Goal: Transaction & Acquisition: Purchase product/service

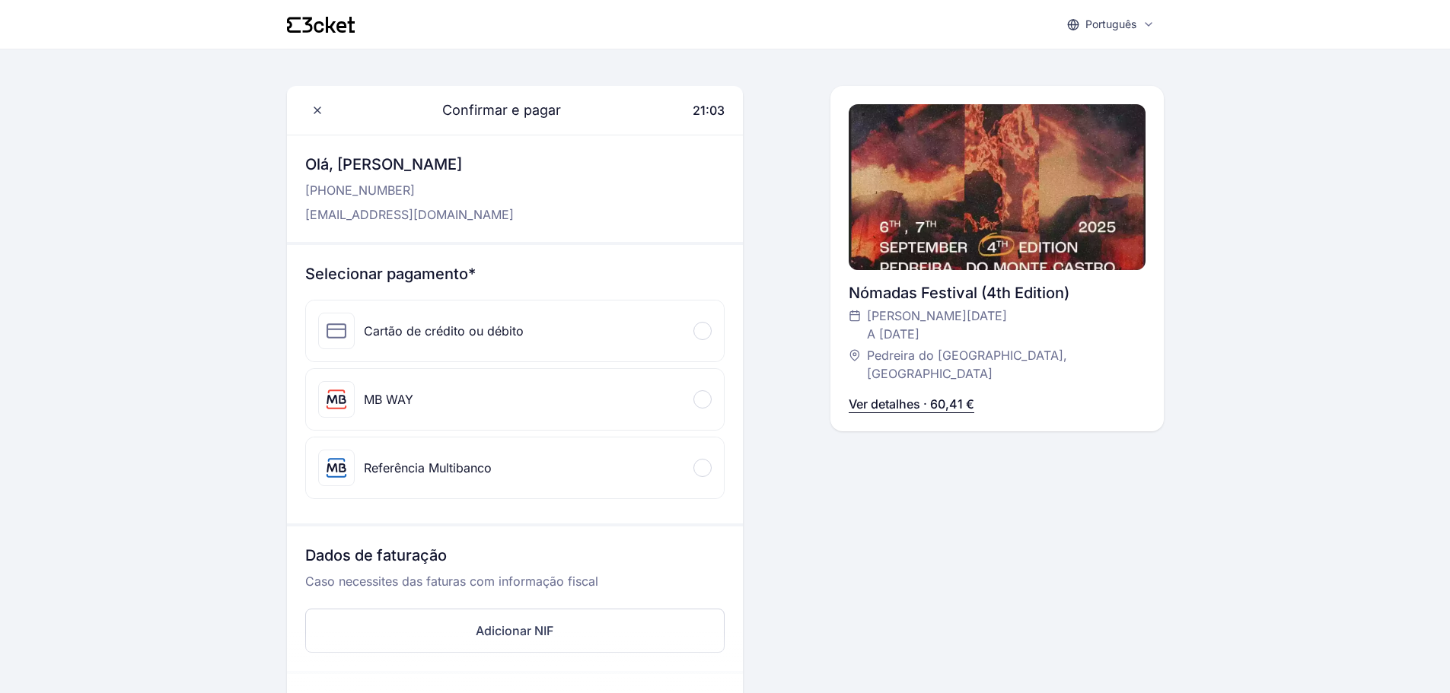
click at [338, 31] on icon at bounding box center [321, 25] width 68 height 16
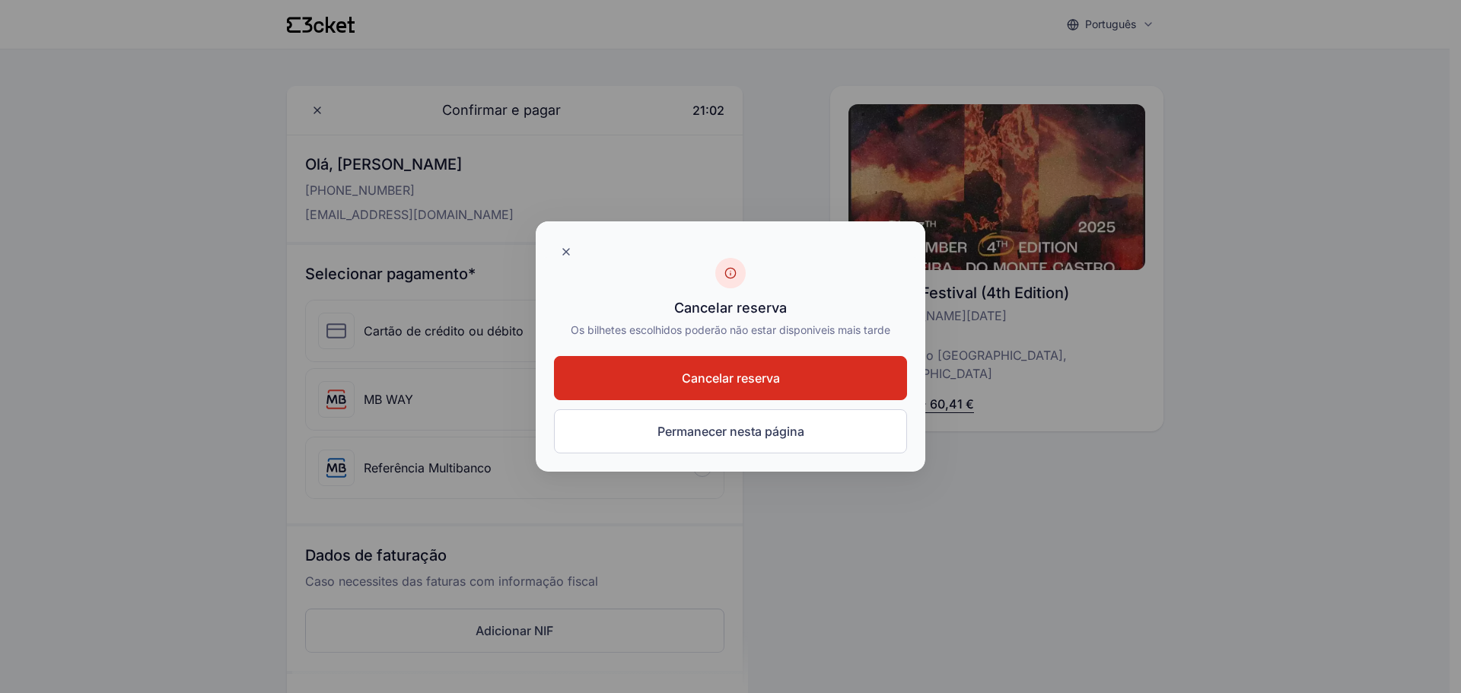
click at [776, 381] on span "Cancelar reserva" at bounding box center [731, 378] width 98 height 18
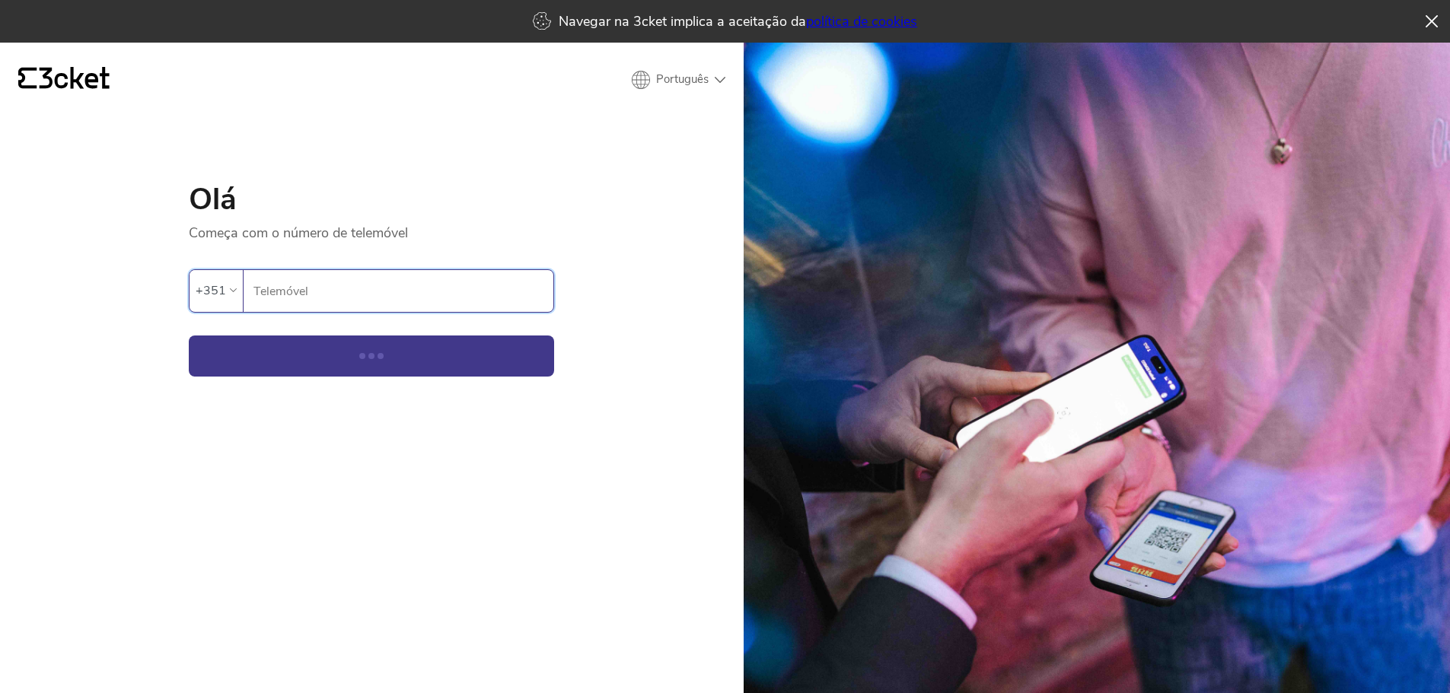
click at [432, 304] on input "Telemóvel" at bounding box center [403, 291] width 301 height 42
type input "939132775"
click at [454, 361] on button "Continuar" at bounding box center [371, 356] width 365 height 41
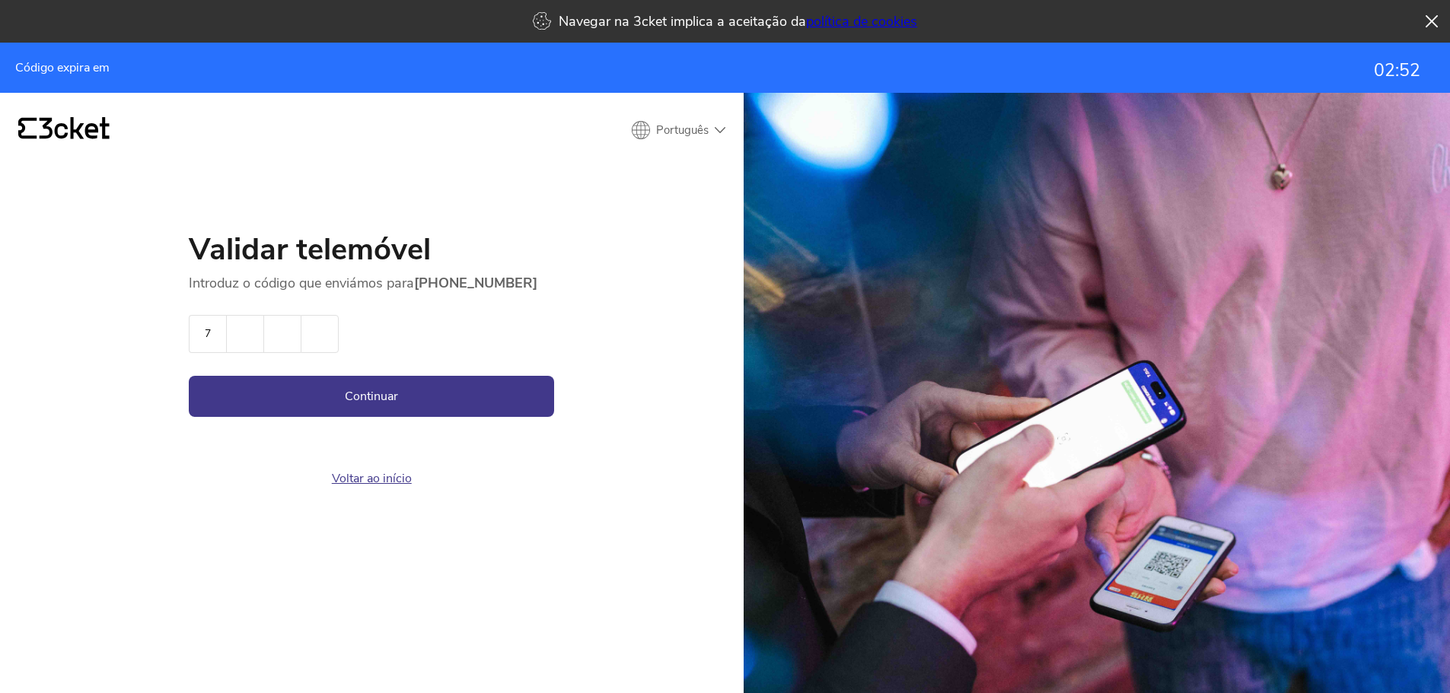
type input "7"
type input "3"
type input "8"
click at [449, 376] on button "Continuar" at bounding box center [371, 396] width 365 height 41
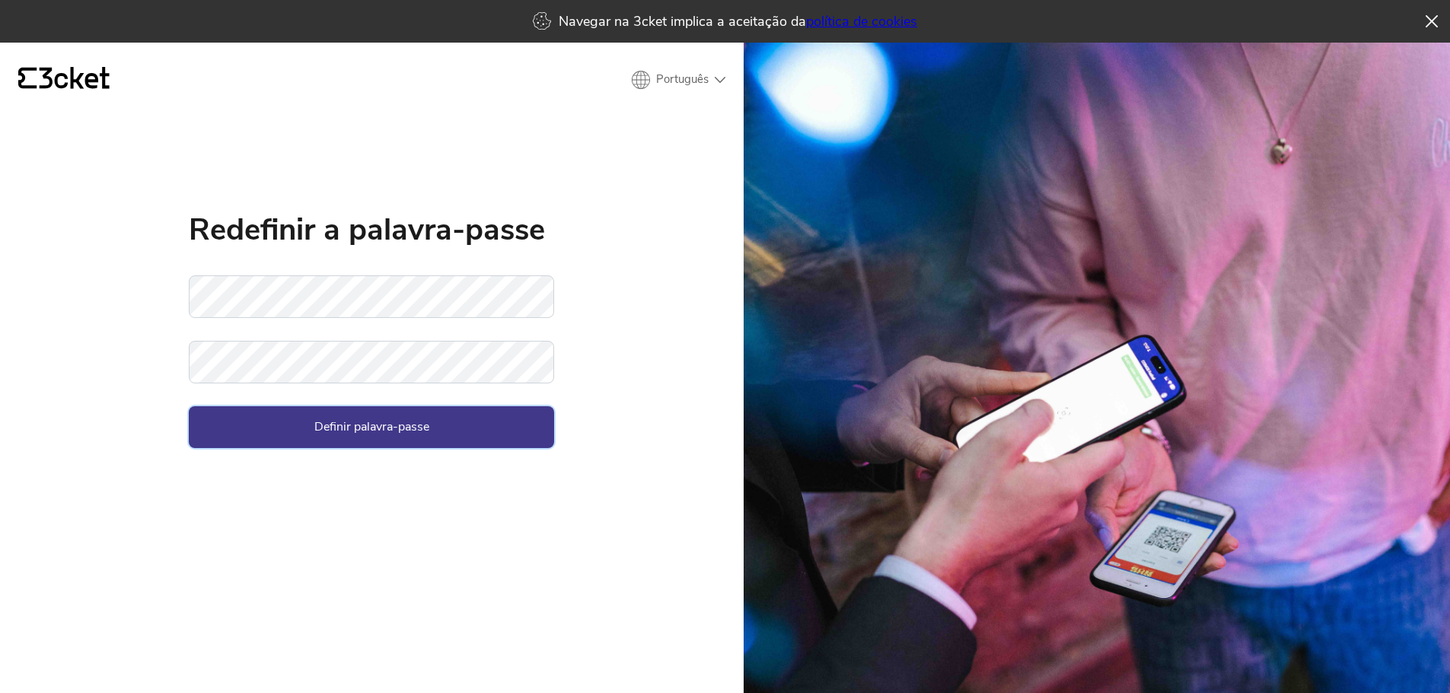
click at [466, 432] on button "Definir palavra-passe" at bounding box center [371, 426] width 365 height 41
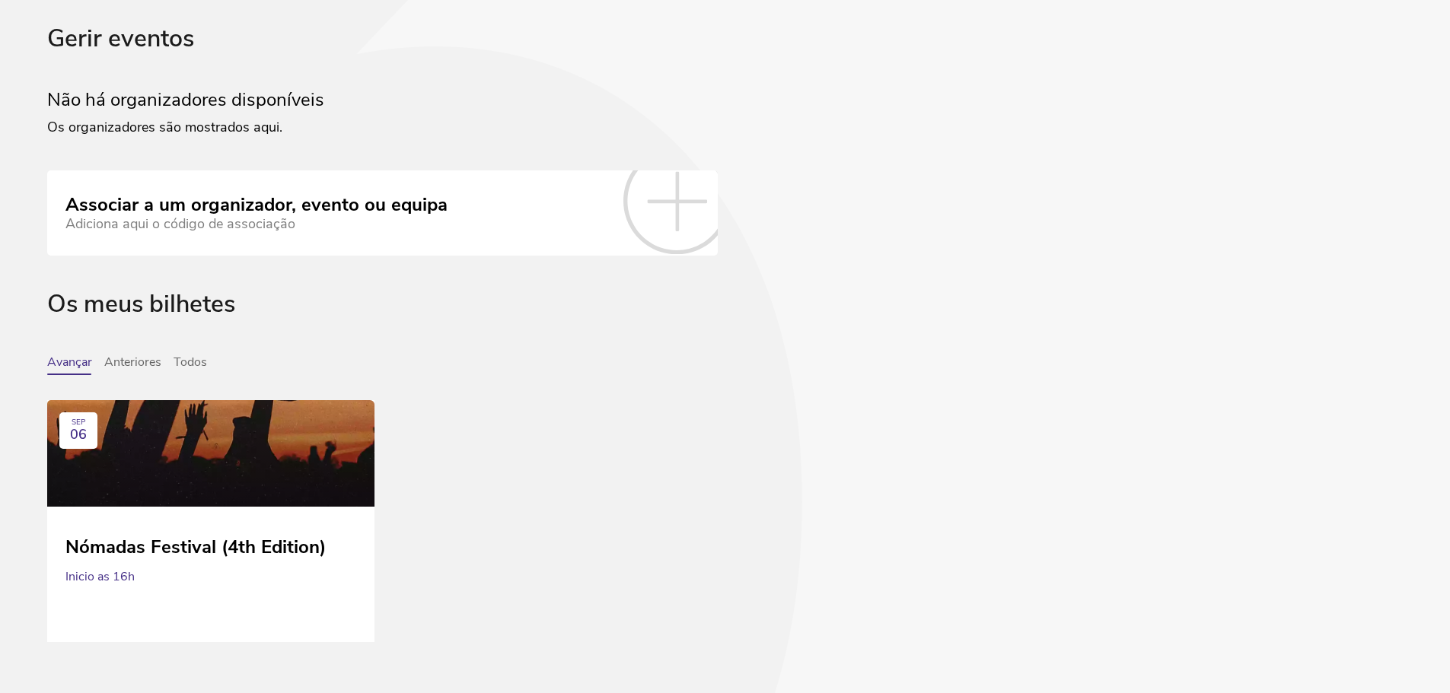
scroll to position [106, 0]
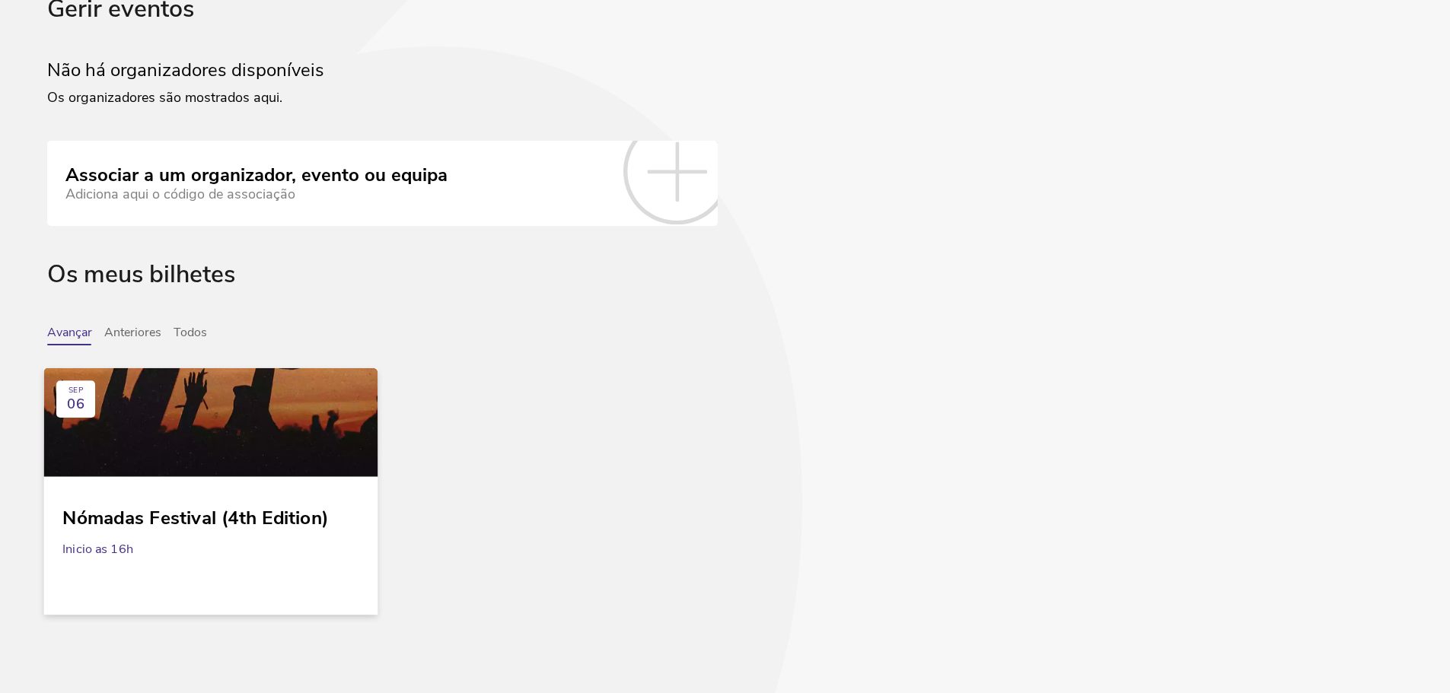
click at [342, 428] on div at bounding box center [211, 422] width 334 height 109
click at [244, 455] on div at bounding box center [211, 422] width 334 height 109
click at [148, 449] on div at bounding box center [211, 422] width 334 height 109
click at [183, 522] on div "Nómadas Festival (4th Edition)" at bounding box center [210, 511] width 297 height 33
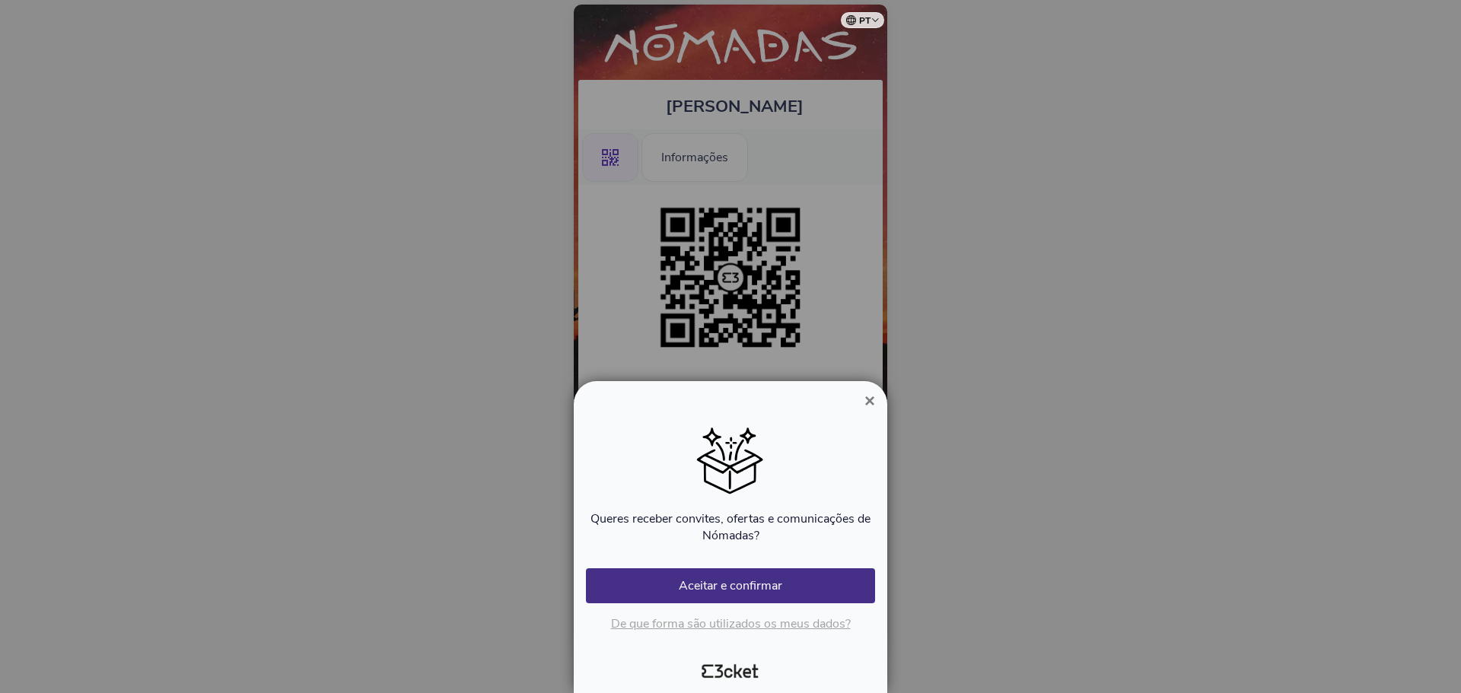
click at [873, 397] on span "×" at bounding box center [869, 400] width 11 height 21
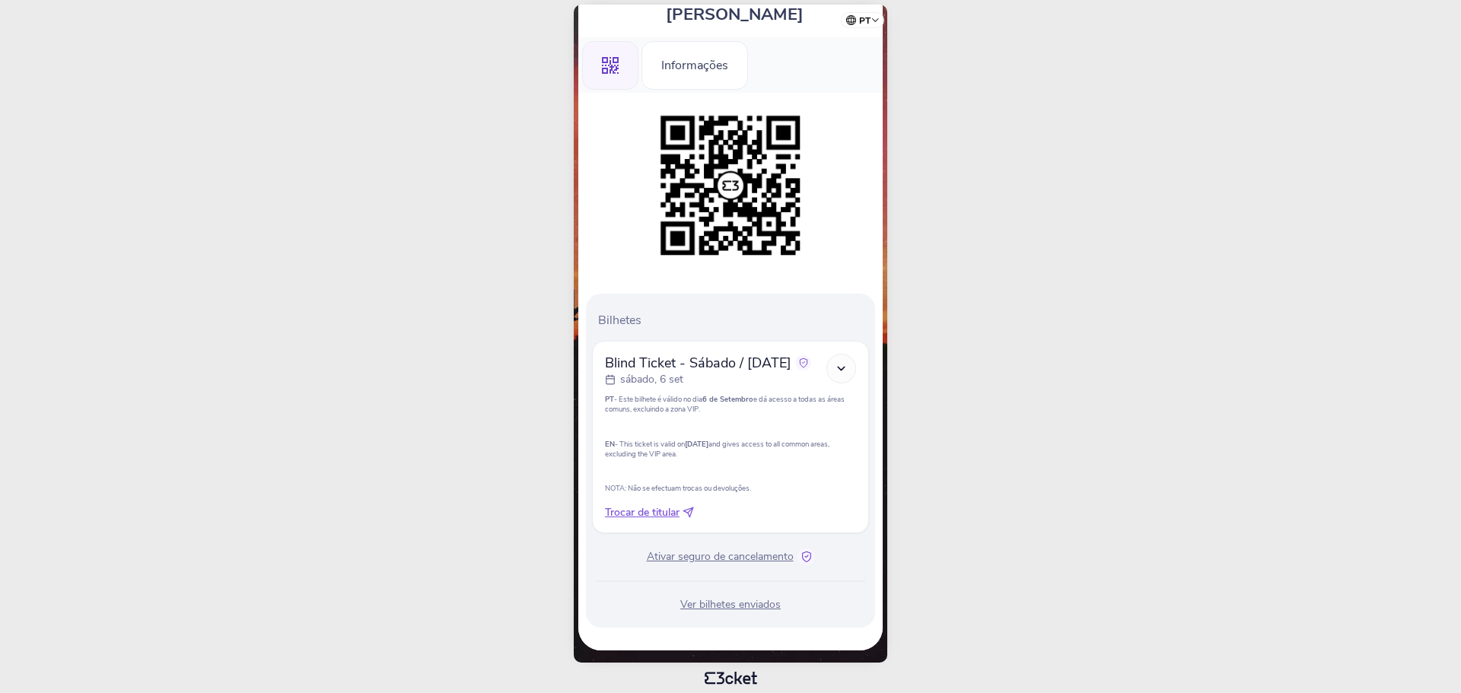
scroll to position [95, 0]
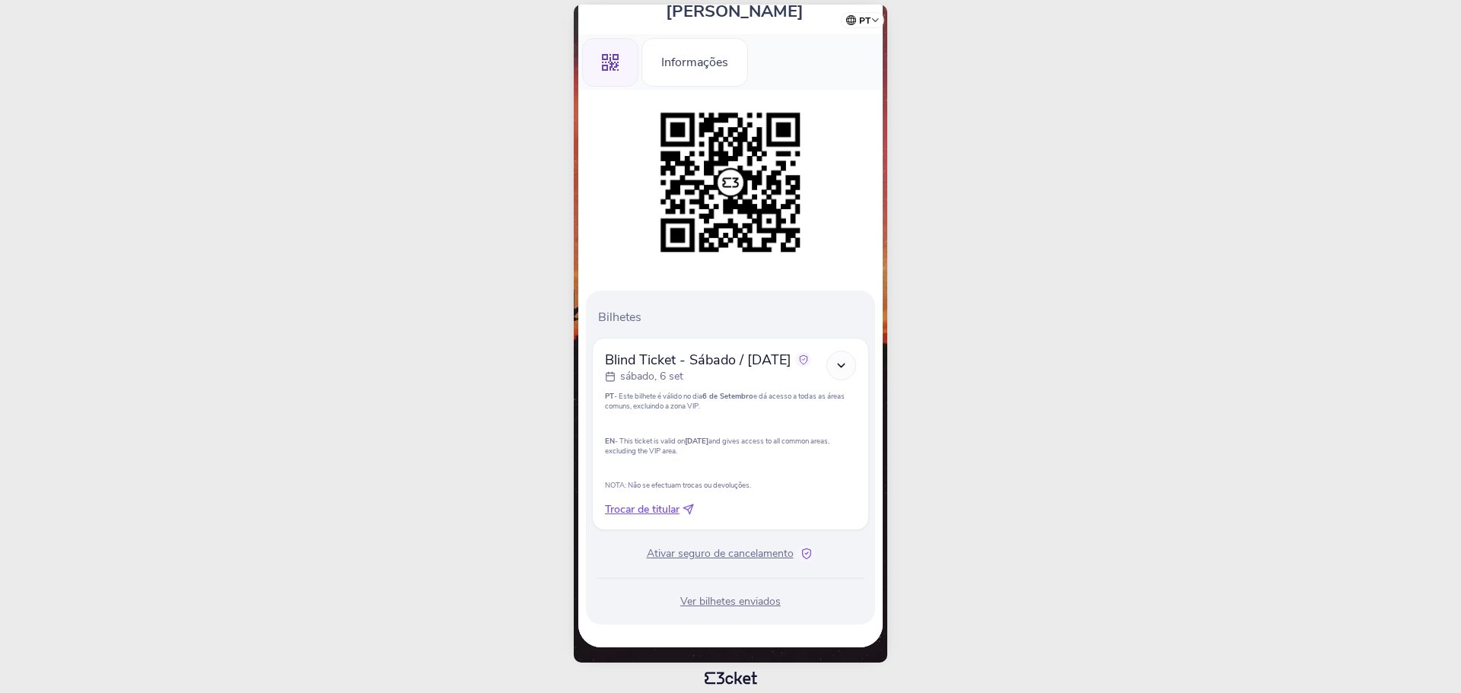
click at [836, 368] on icon at bounding box center [841, 365] width 13 height 13
click at [843, 359] on icon at bounding box center [841, 365] width 13 height 13
click at [749, 552] on span "Ativar seguro de cancelamento" at bounding box center [720, 553] width 147 height 15
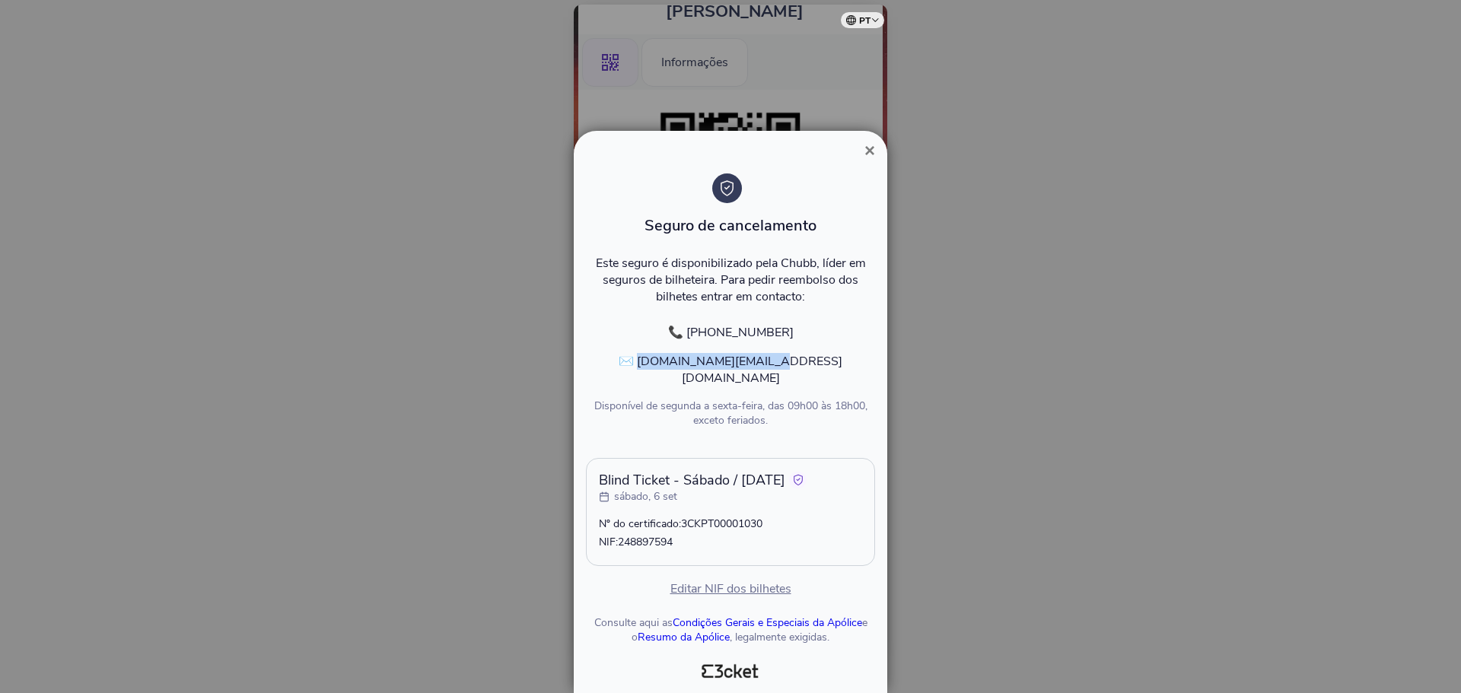
drag, startPoint x: 811, startPoint y: 375, endPoint x: 676, endPoint y: 380, distance: 134.8
click at [676, 380] on p "✉️ clientes.pt@chubb.com" at bounding box center [730, 369] width 289 height 33
copy p "clientes.pt@chubb.com"
drag, startPoint x: 696, startPoint y: 549, endPoint x: 592, endPoint y: 479, distance: 126.0
click at [592, 479] on div "Blind Ticket - Sábado / Saturday sábado, 6 set Nº do certificado: 3CKPT00001030…" at bounding box center [730, 512] width 289 height 108
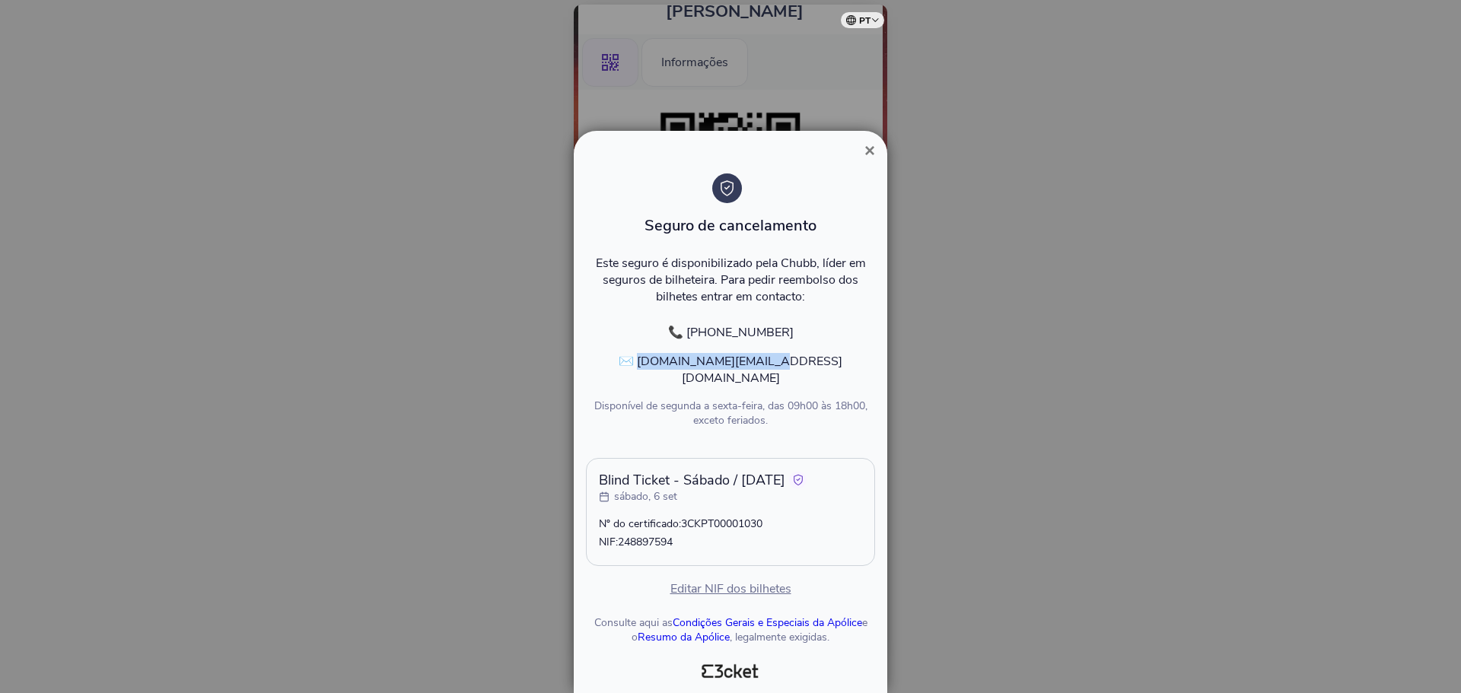
copy div "Blind Ticket - Sábado / Saturday sábado, 6 set Nº do certificado: 3CKPT00001030…"
click at [850, 508] on div "Blind Ticket - Sábado / Saturday sábado, 6 set Nº do certificado: 3CKPT00001030…" at bounding box center [730, 512] width 289 height 108
click at [867, 161] on span "×" at bounding box center [869, 150] width 11 height 21
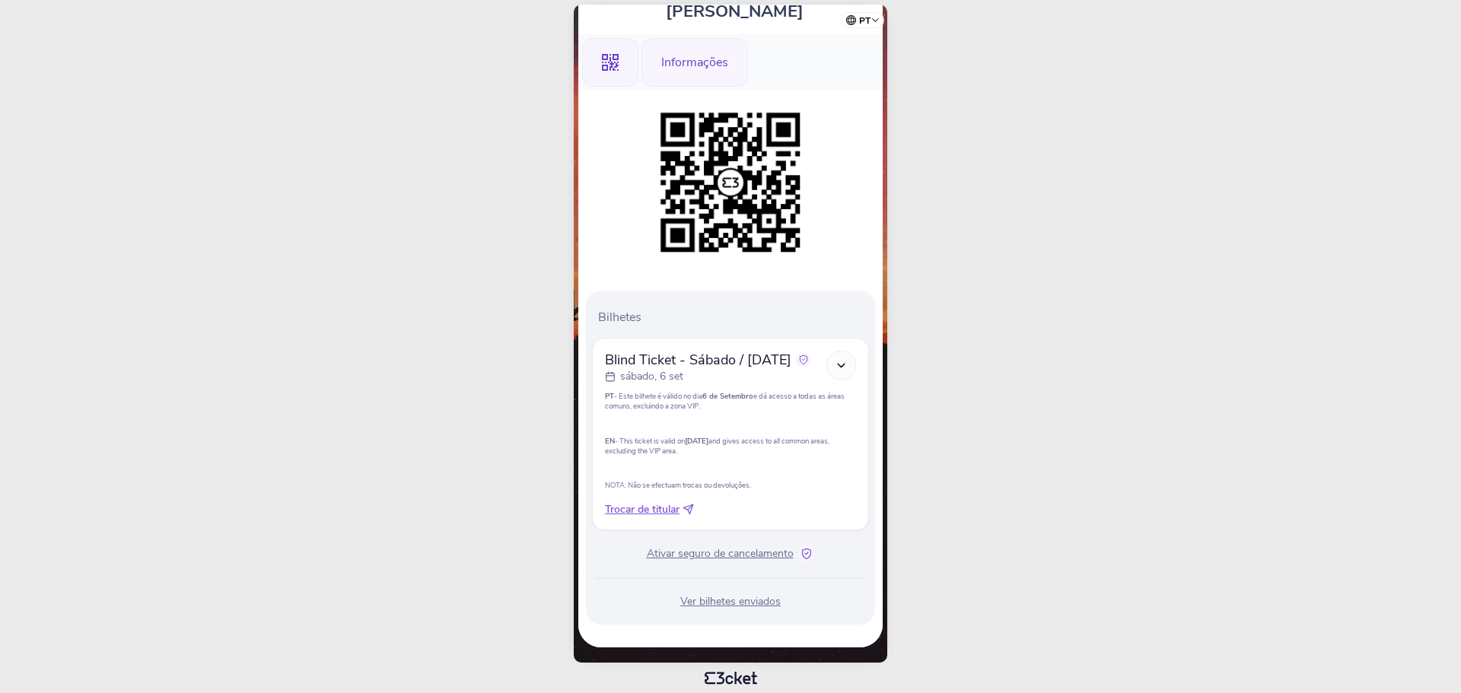
click at [692, 59] on div "Informações" at bounding box center [694, 62] width 107 height 49
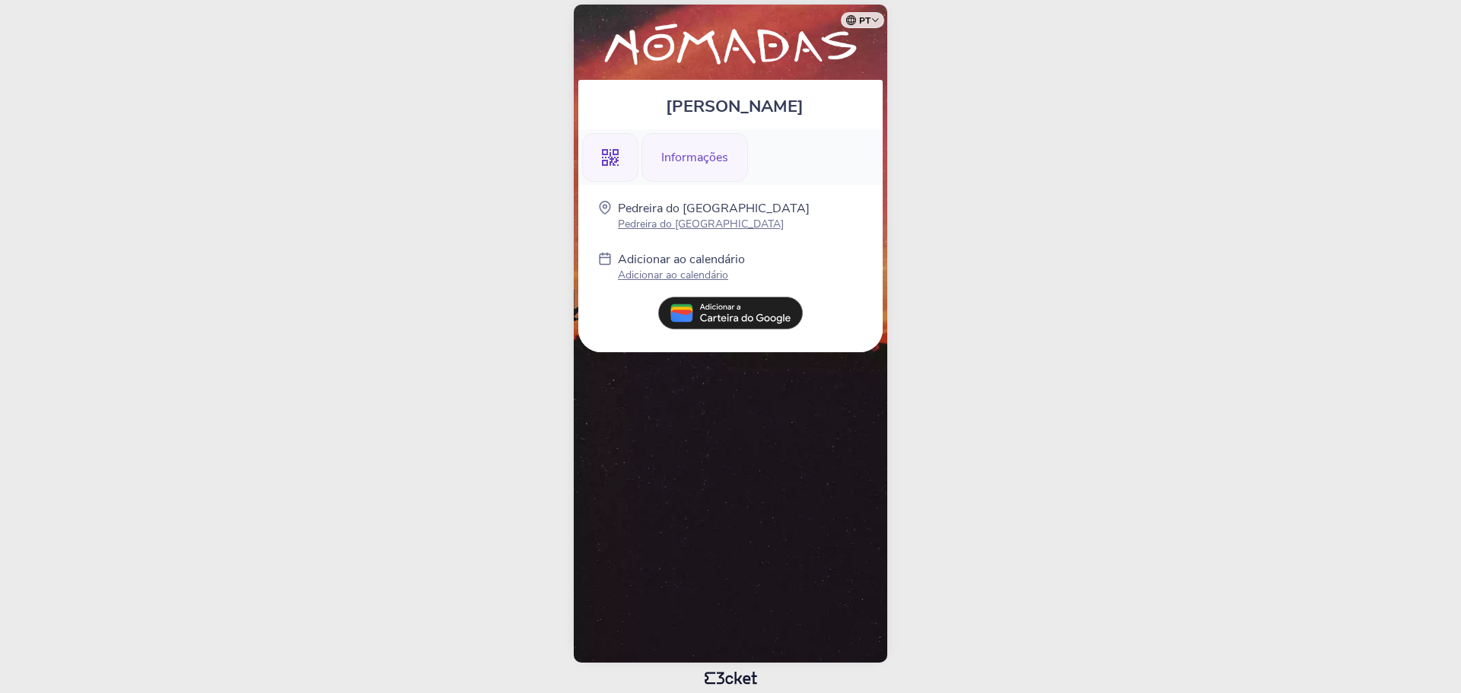
click at [634, 156] on div ".st0{fill-rule:evenodd;clip-rule:evenodd;}" at bounding box center [610, 157] width 56 height 49
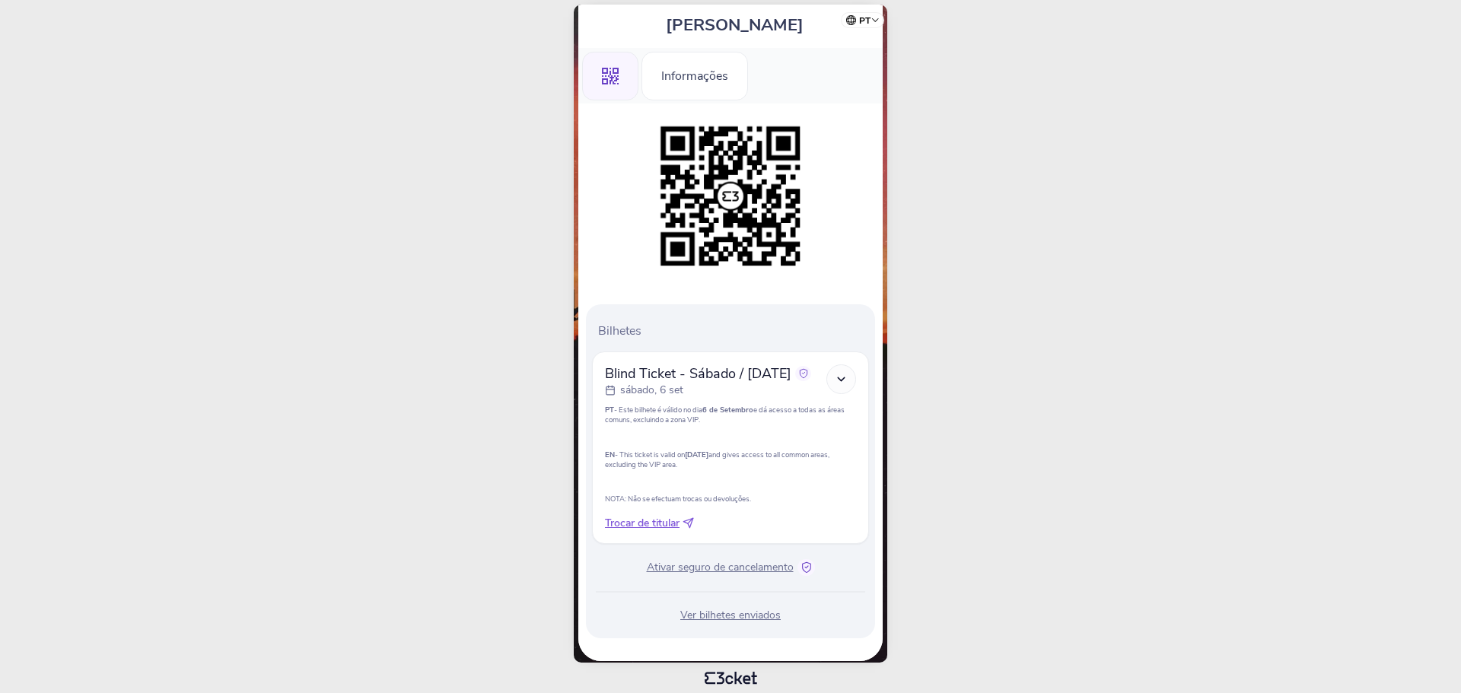
scroll to position [95, 0]
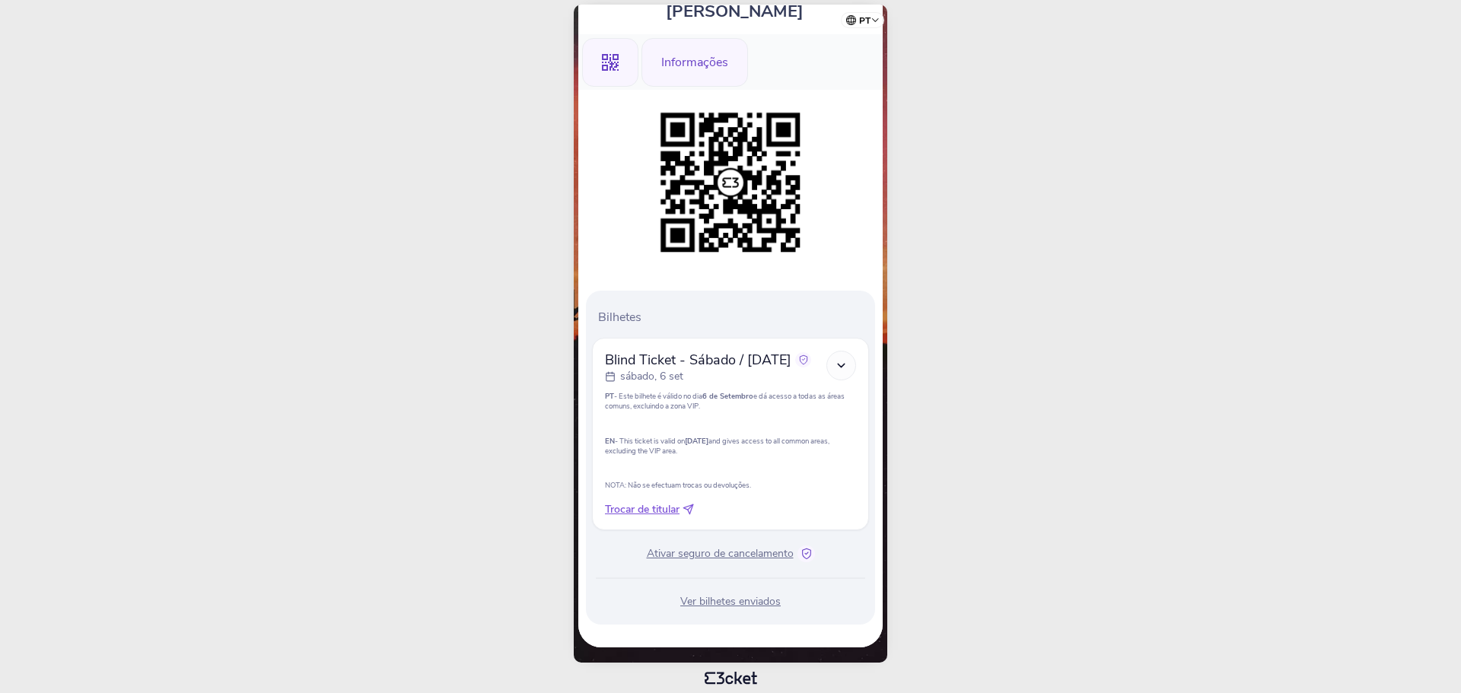
click at [685, 60] on div "Informações" at bounding box center [694, 62] width 107 height 49
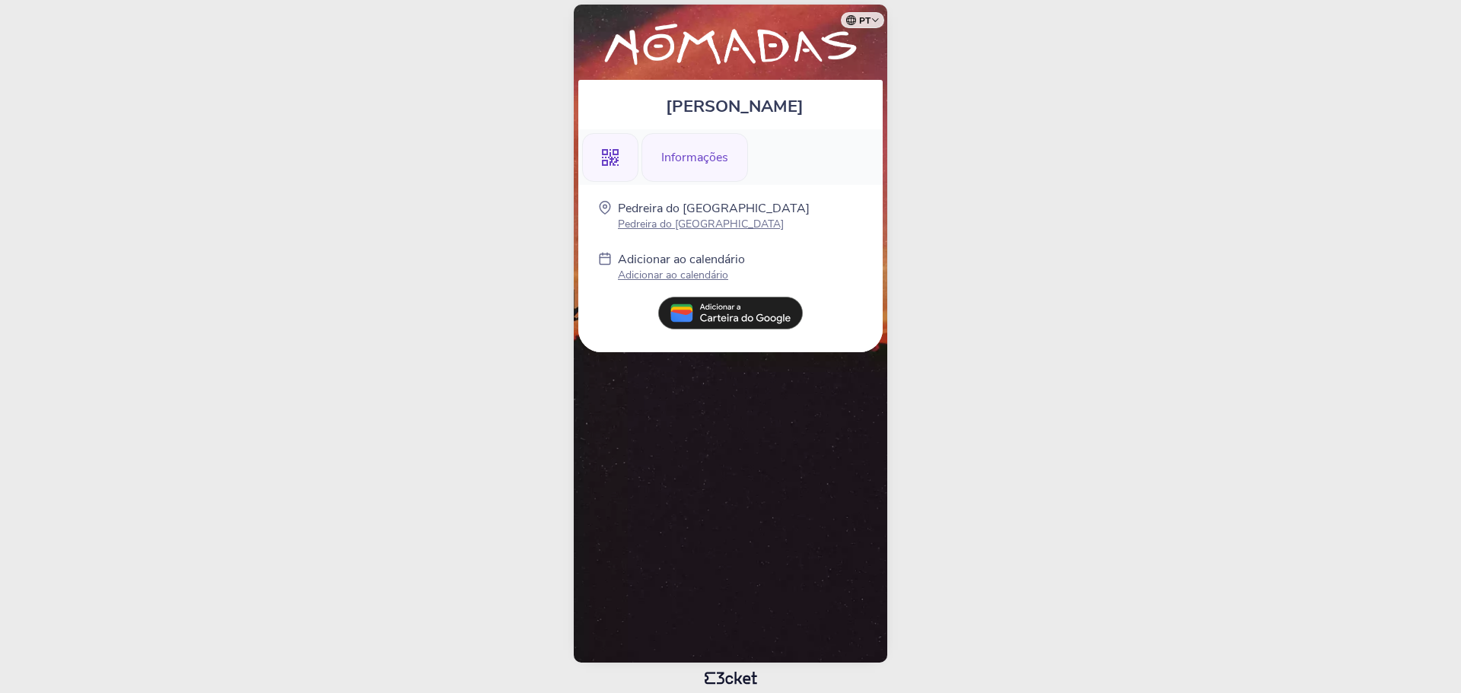
click at [627, 142] on div ".st0{fill-rule:evenodd;clip-rule:evenodd;}" at bounding box center [610, 157] width 56 height 49
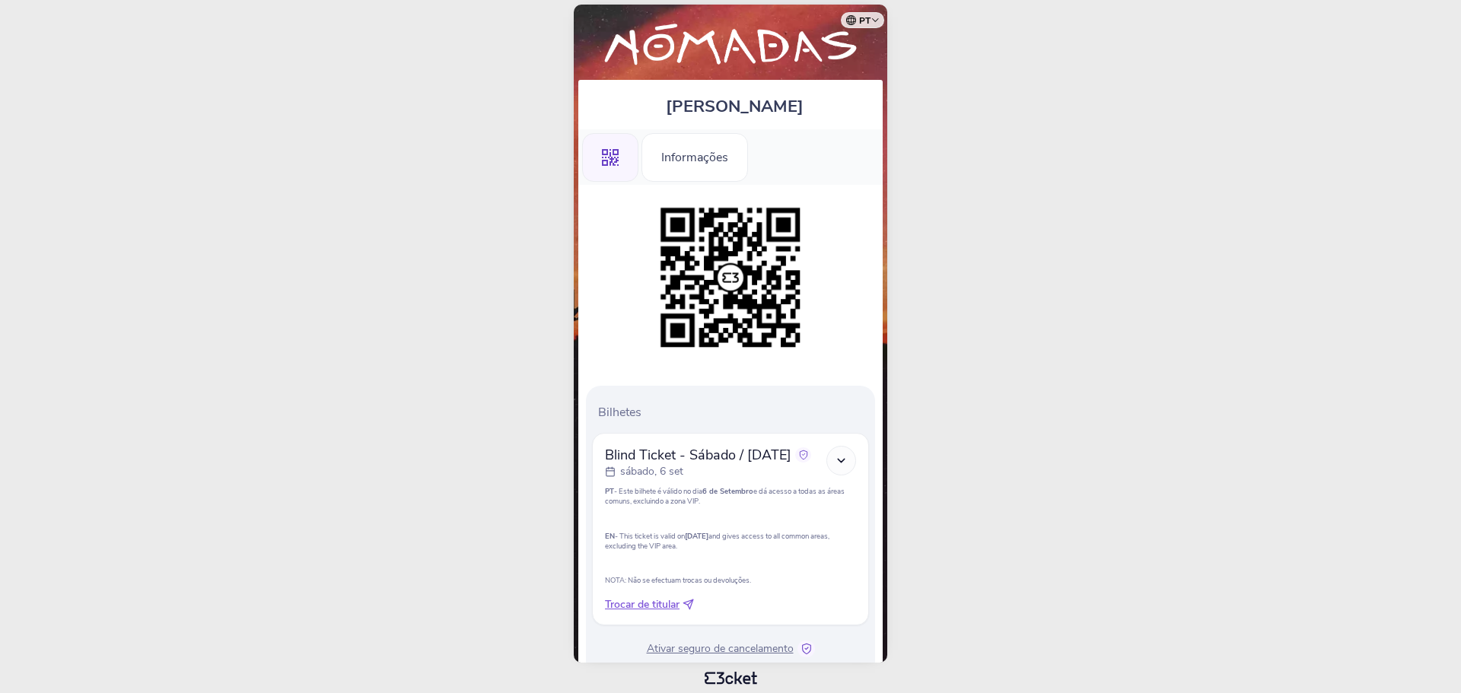
click at [739, 56] on img at bounding box center [730, 46] width 289 height 53
